Goal: Entertainment & Leisure: Consume media (video, audio)

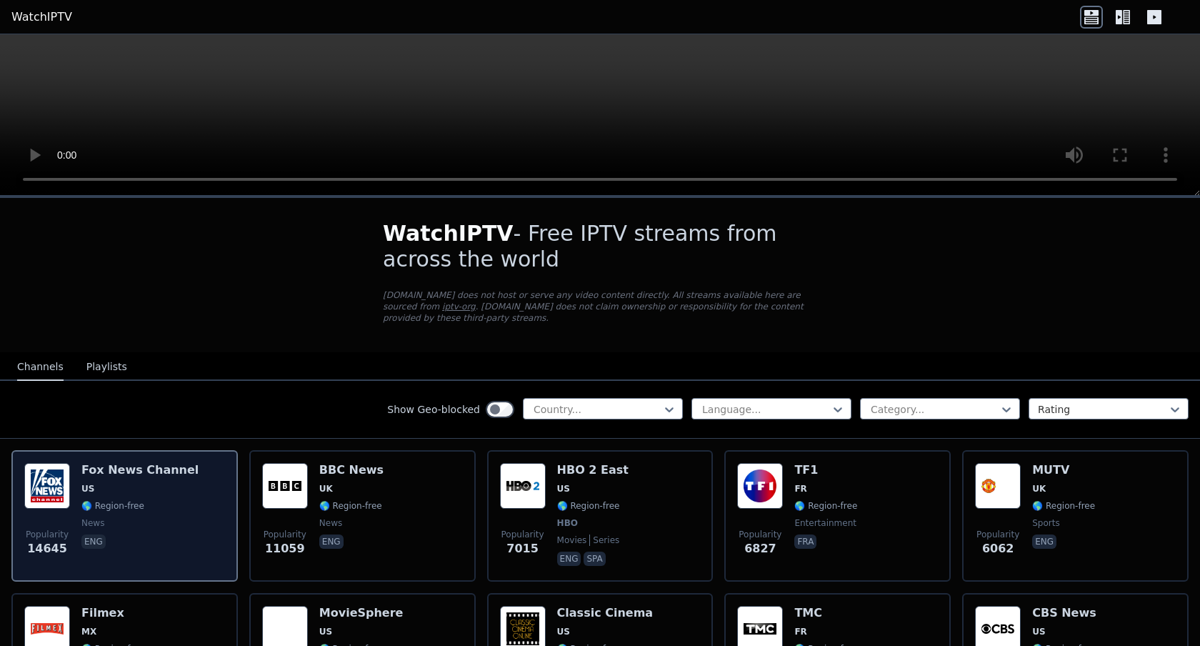
click at [144, 510] on span "🌎 Region-free" at bounding box center [139, 505] width 117 height 11
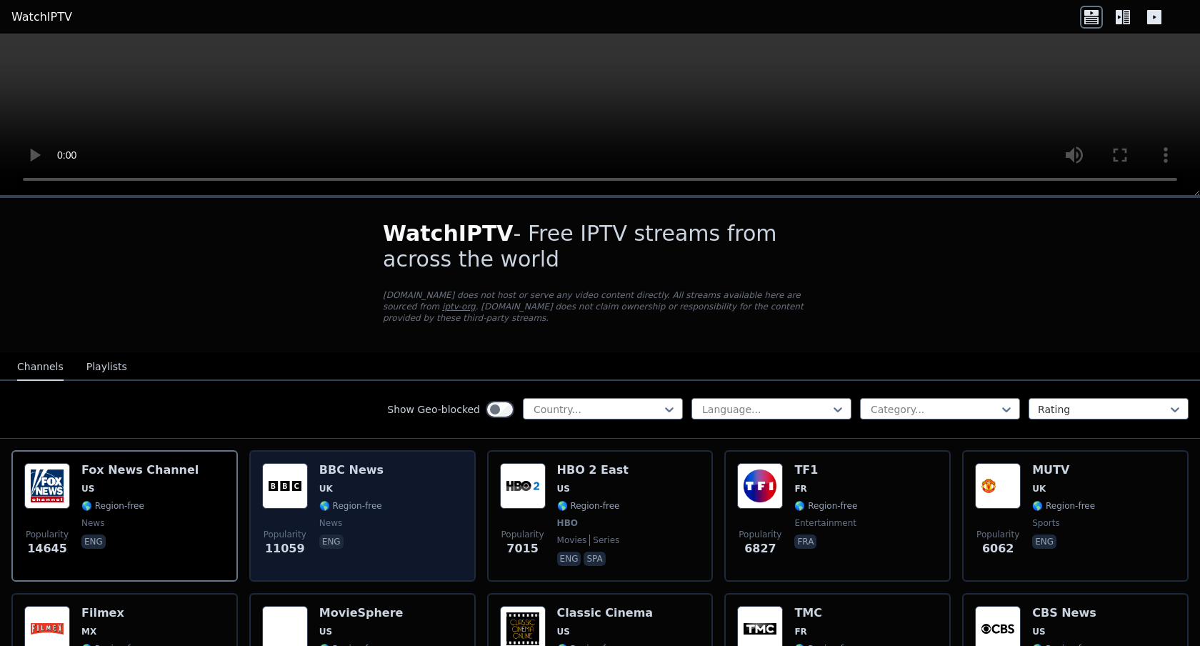
click at [363, 535] on span "eng" at bounding box center [351, 542] width 64 height 17
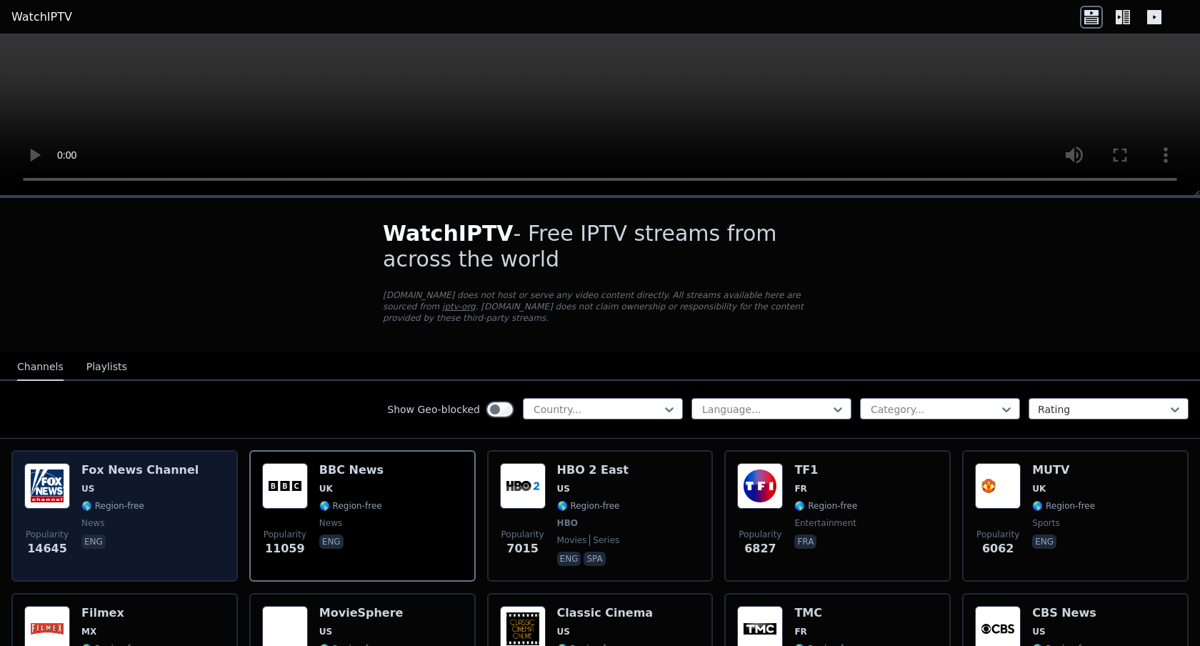
click at [124, 538] on span "eng" at bounding box center [139, 542] width 117 height 17
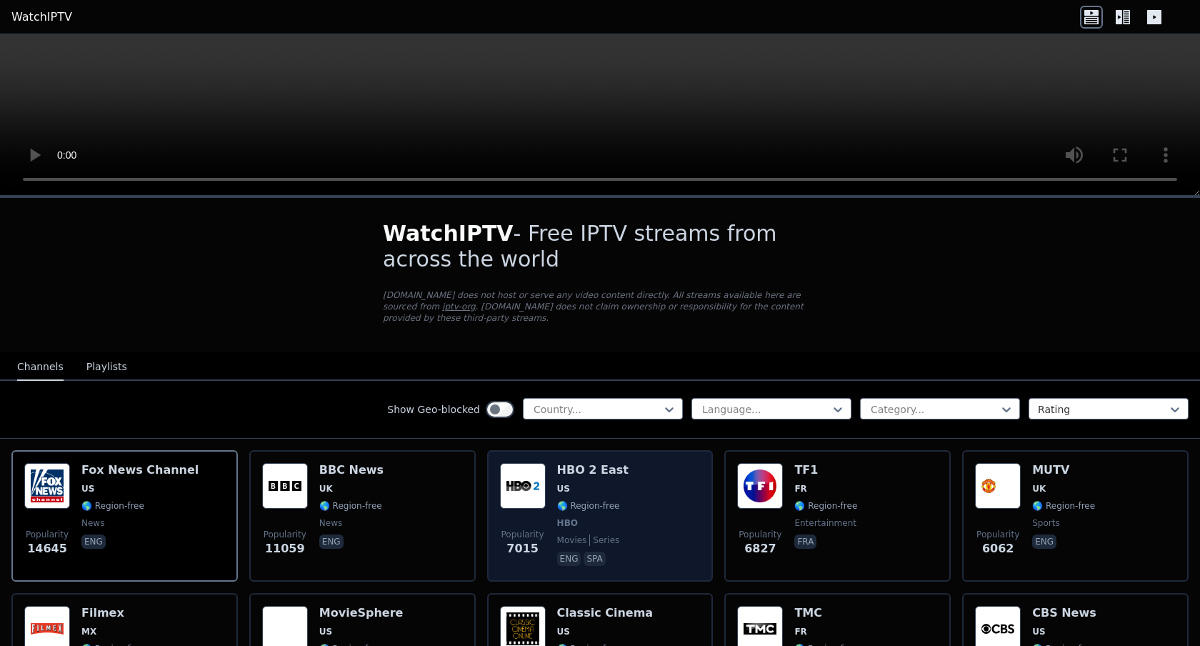
click at [638, 487] on div "Popularity 7015 HBO 2 East US 🌎 Region-free HBO movies series eng spa" at bounding box center [600, 516] width 201 height 106
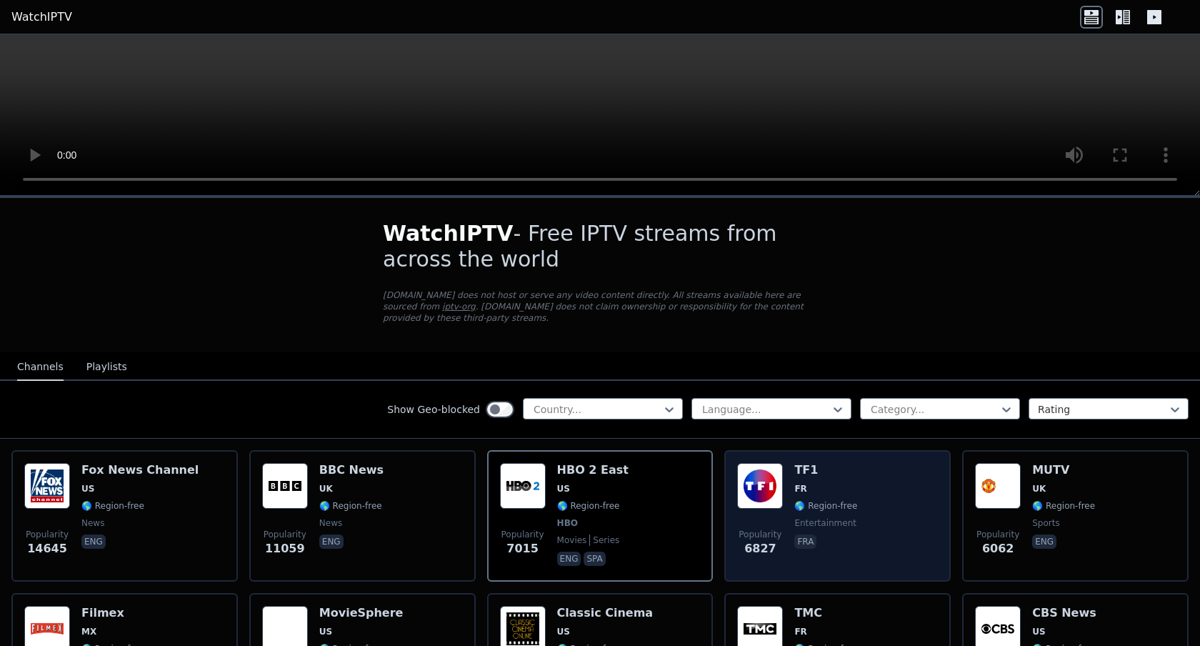
click at [897, 501] on div "Popularity 6827 TF1 FR 🌎 Region-free entertainment fra" at bounding box center [837, 516] width 201 height 106
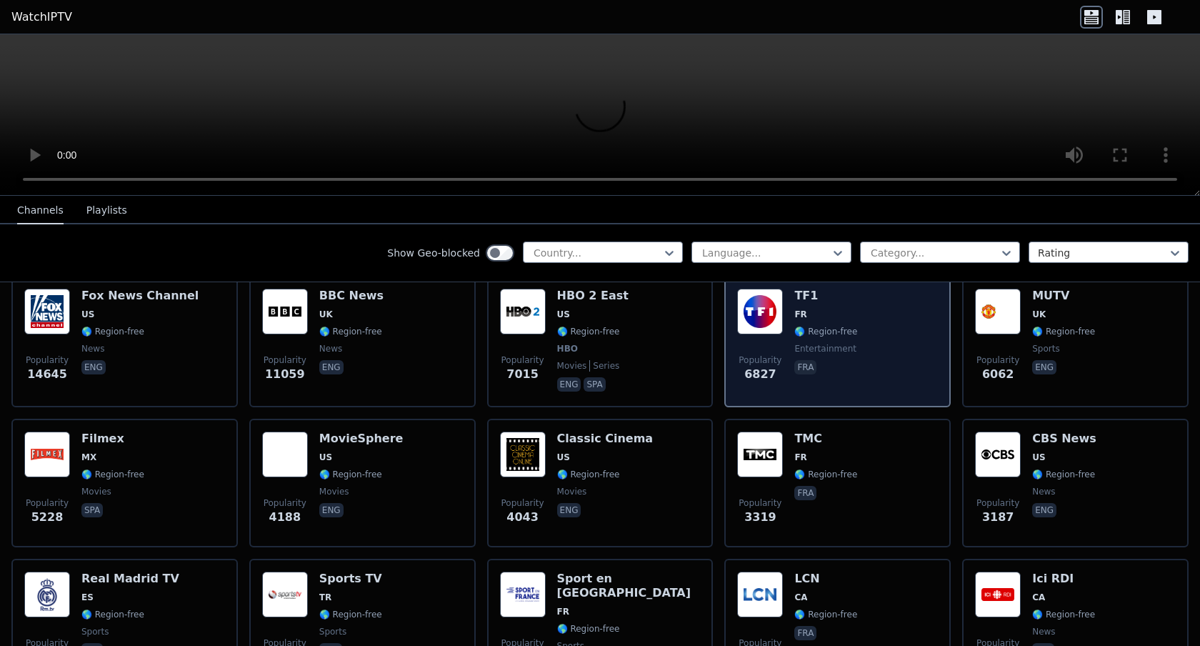
scroll to position [183, 0]
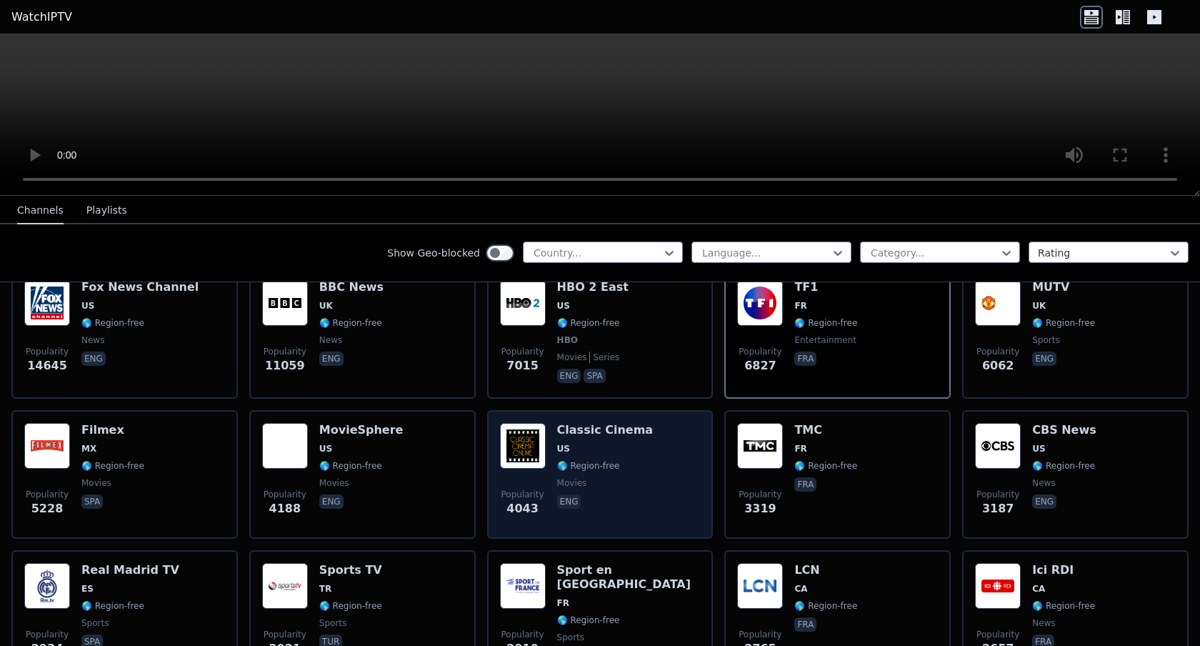
click at [641, 462] on div "Popularity 4043 Classic Cinema US 🌎 Region-free movies eng" at bounding box center [600, 474] width 201 height 103
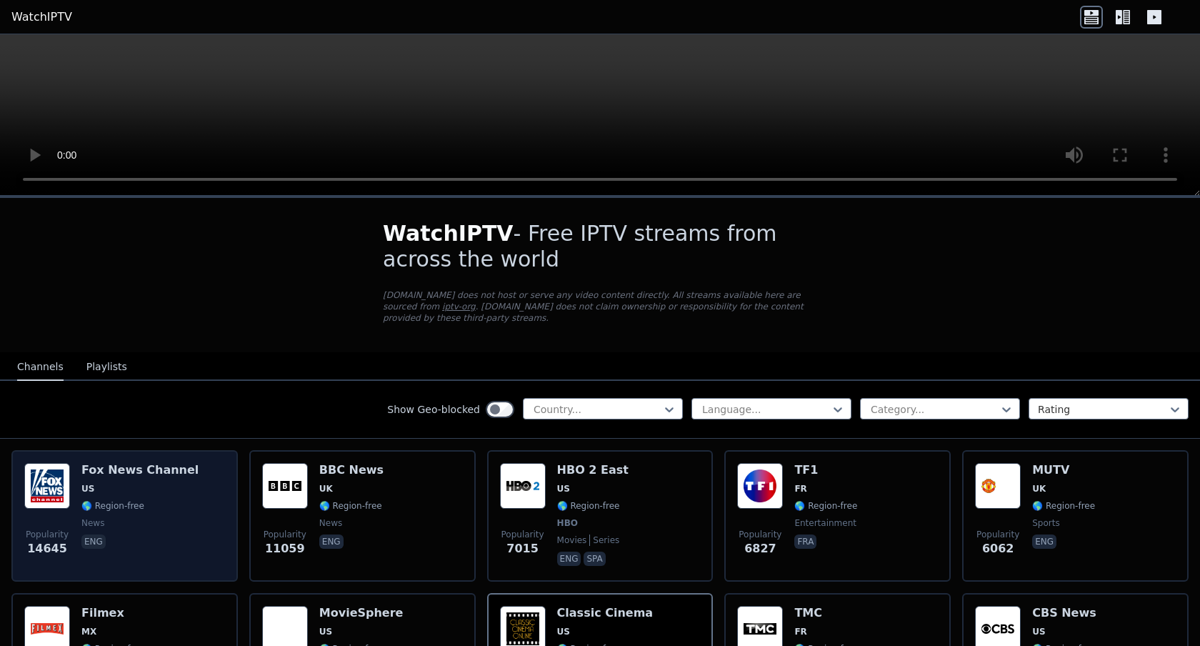
click at [166, 503] on span "🌎 Region-free" at bounding box center [139, 505] width 117 height 11
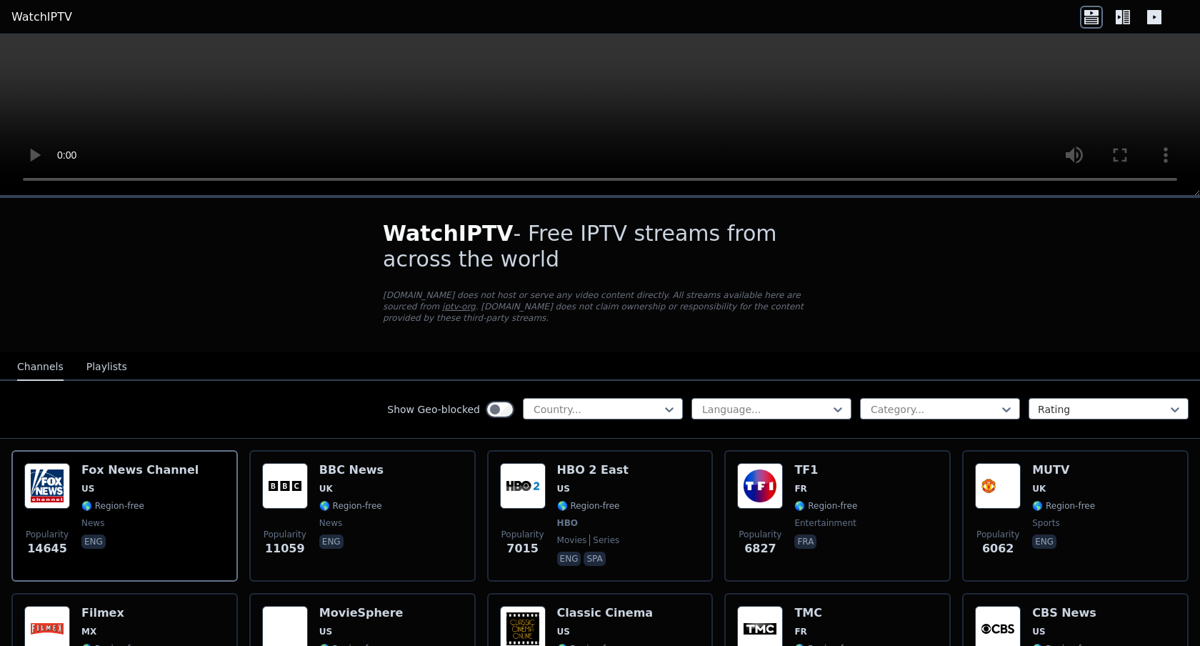
click at [99, 361] on button "Playlists" at bounding box center [106, 366] width 41 height 27
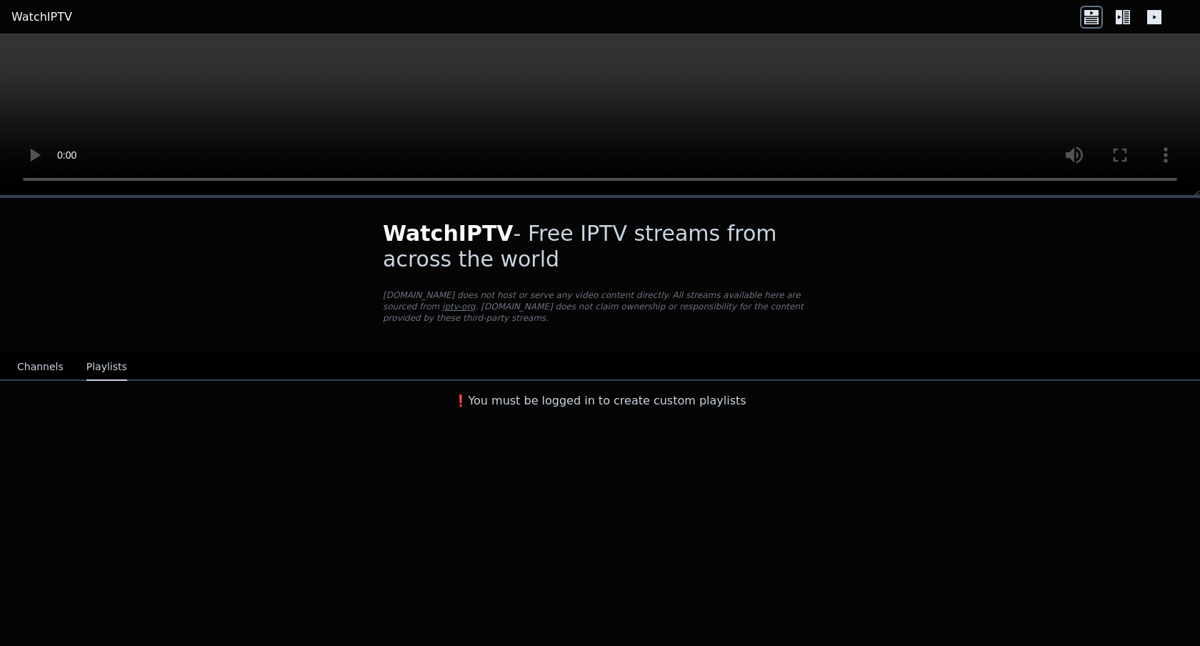
click at [44, 361] on button "Channels" at bounding box center [40, 366] width 46 height 27
